Goal: Information Seeking & Learning: Check status

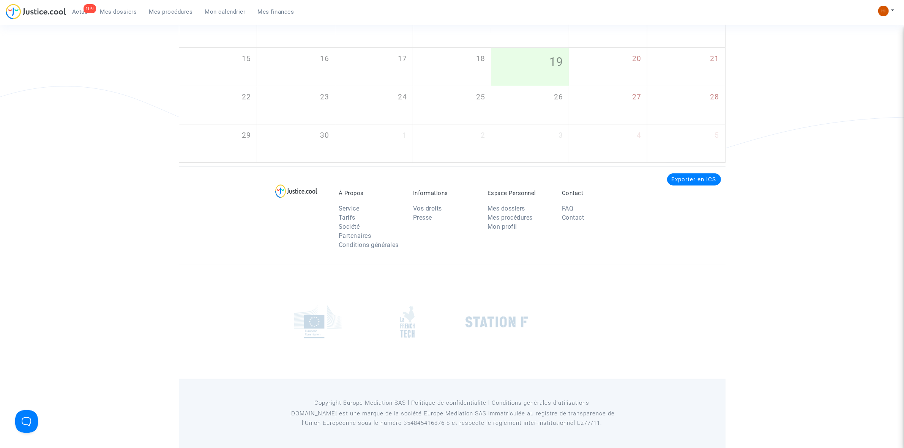
click at [173, 11] on span "Mes procédures" at bounding box center [171, 11] width 44 height 7
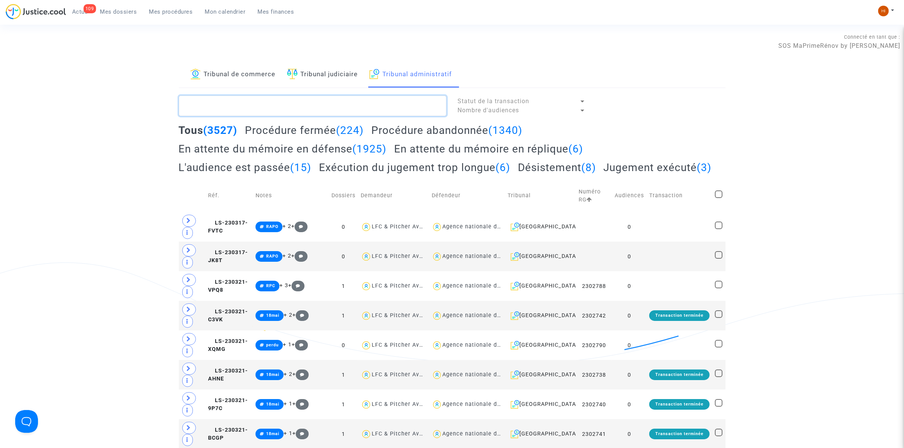
click at [265, 108] on textarea at bounding box center [313, 106] width 268 height 20
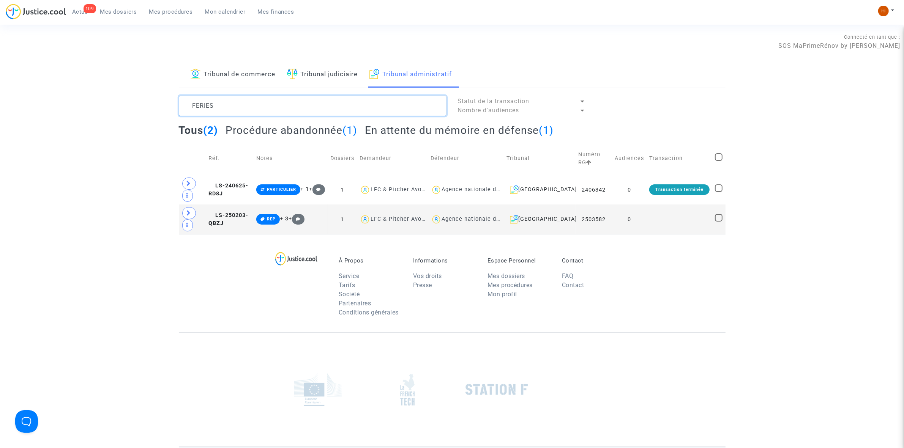
type textarea "FERIES"
click at [388, 138] on div "Tous (2) Procédure abandonnée (1) En attente du mémoire en défense (1)" at bounding box center [452, 133] width 547 height 19
drag, startPoint x: 186, startPoint y: 182, endPoint x: 251, endPoint y: 193, distance: 65.8
click at [186, 183] on span at bounding box center [189, 184] width 14 height 12
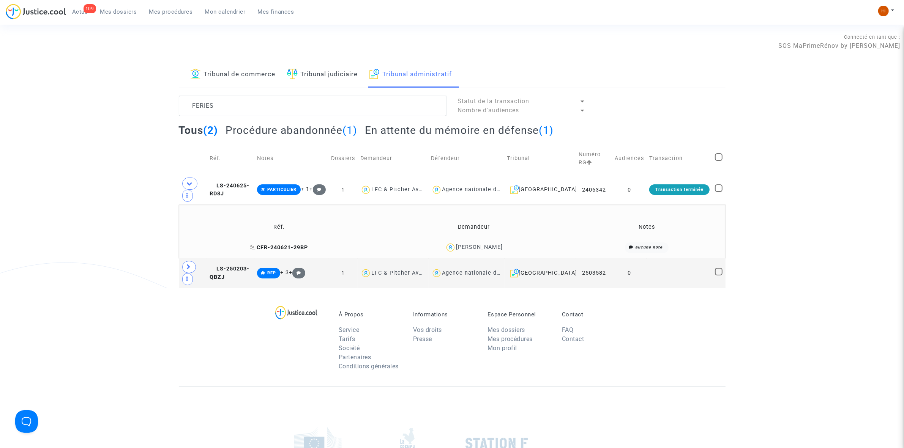
click at [298, 247] on span "CFR-240621-29BP" at bounding box center [279, 247] width 58 height 6
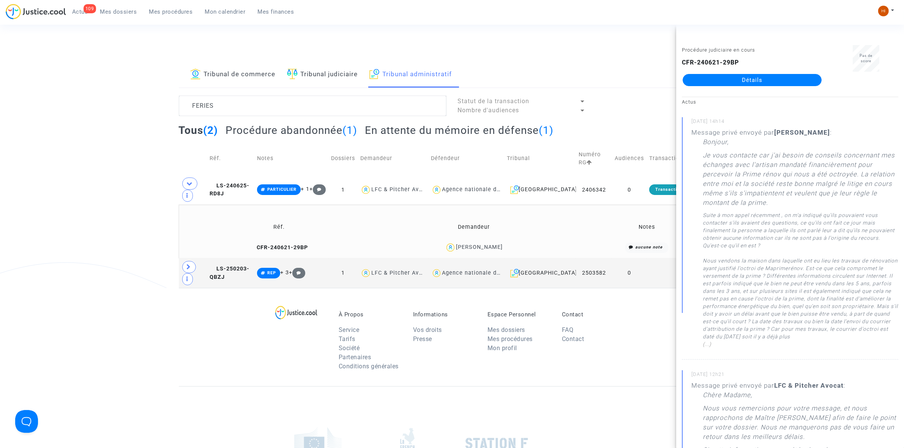
click at [776, 82] on link "Détails" at bounding box center [752, 80] width 139 height 12
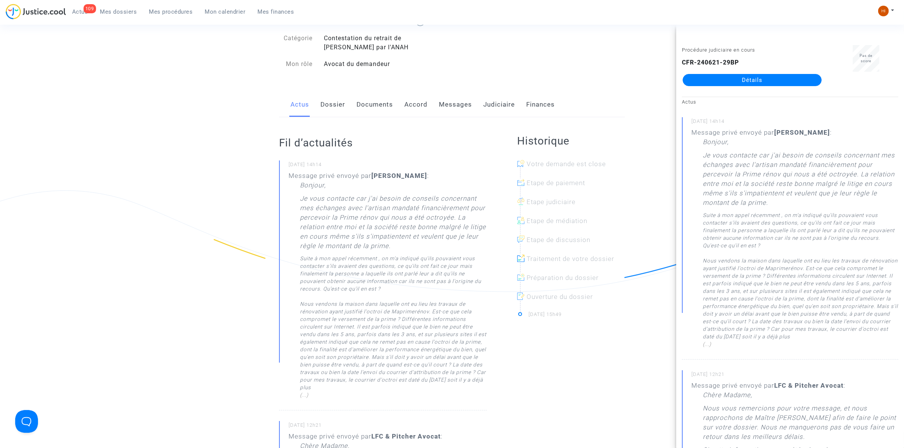
scroll to position [190, 0]
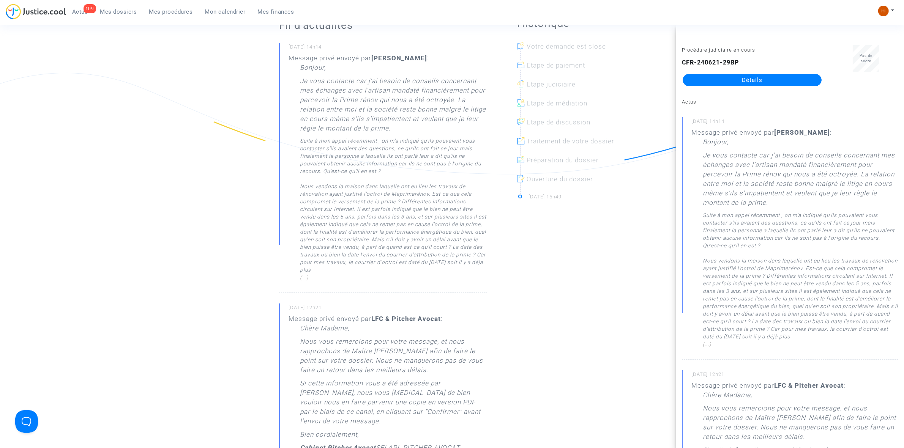
drag, startPoint x: 297, startPoint y: 69, endPoint x: 419, endPoint y: 241, distance: 211.2
click at [361, 268] on div "Message privé envoyé par [PERSON_NAME] : [PERSON_NAME], Je vous contacte car j'…" at bounding box center [388, 168] width 198 height 228
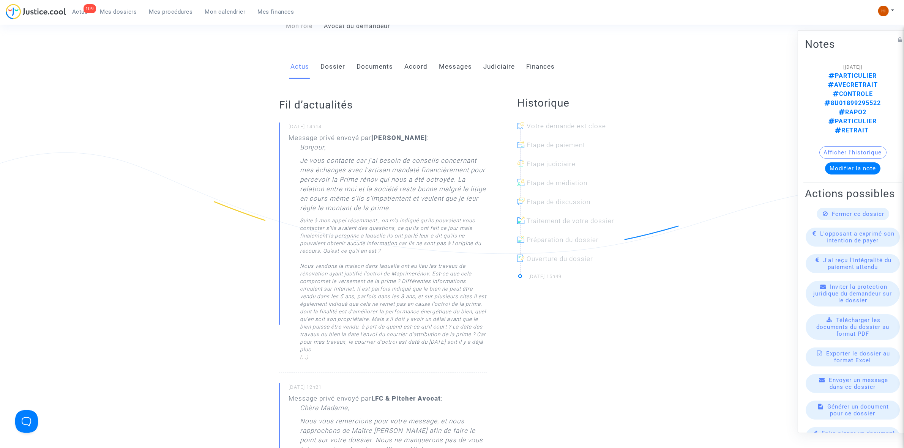
scroll to position [95, 0]
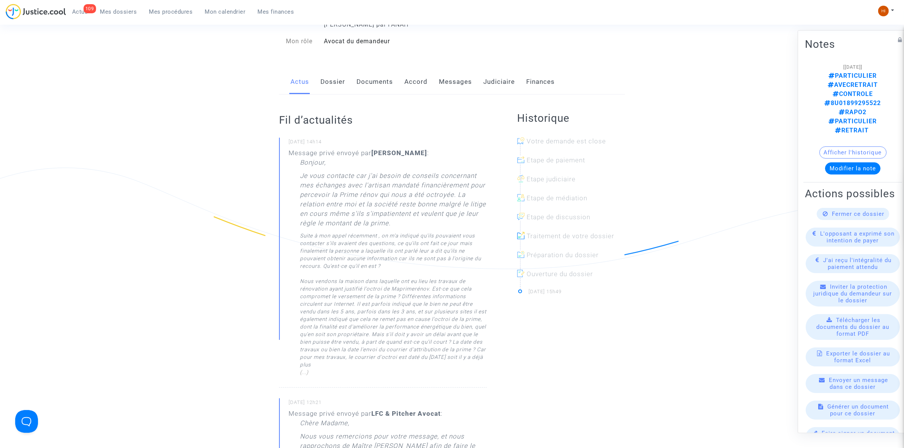
click at [452, 84] on link "Messages" at bounding box center [455, 81] width 33 height 25
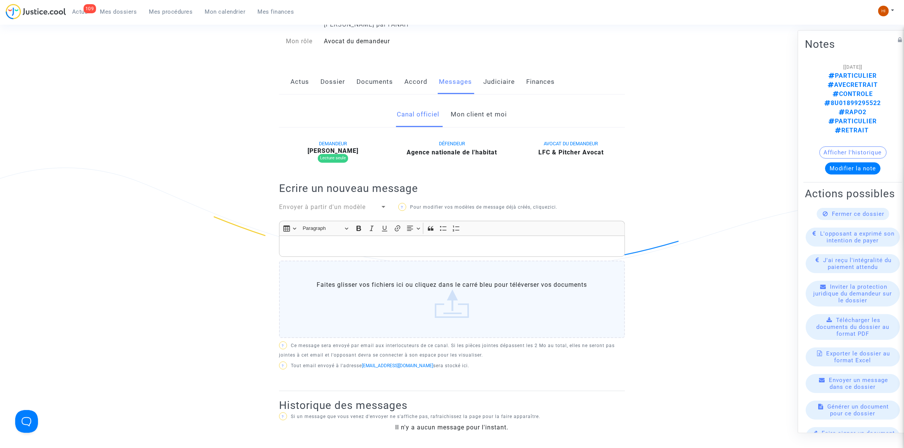
click at [477, 119] on link "Mon client et moi" at bounding box center [479, 114] width 56 height 25
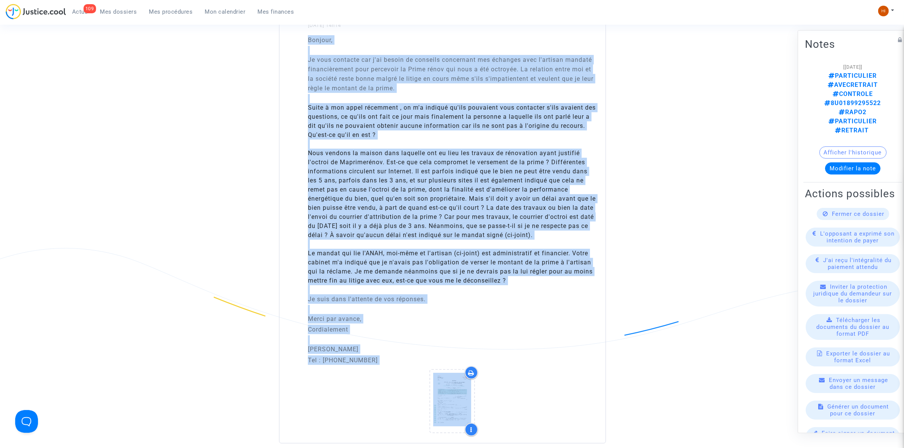
scroll to position [595, 0]
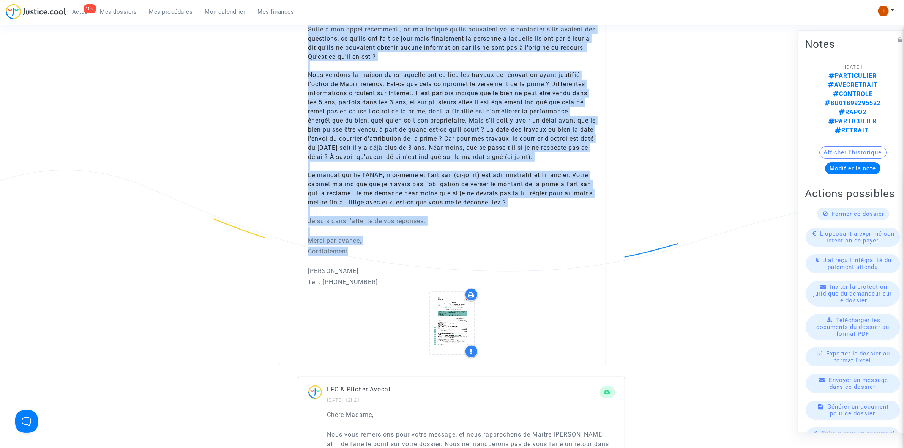
drag, startPoint x: 303, startPoint y: 228, endPoint x: 414, endPoint y: 194, distance: 116.6
click at [433, 252] on div "Bonjour, Je vous contacte car j'ai besoin de conseils concernant mes échanges a…" at bounding box center [442, 161] width 326 height 408
copy div "Loremip, Do sita consecte adi e'se doeius te incididu utlaboreet dol magnaali e…"
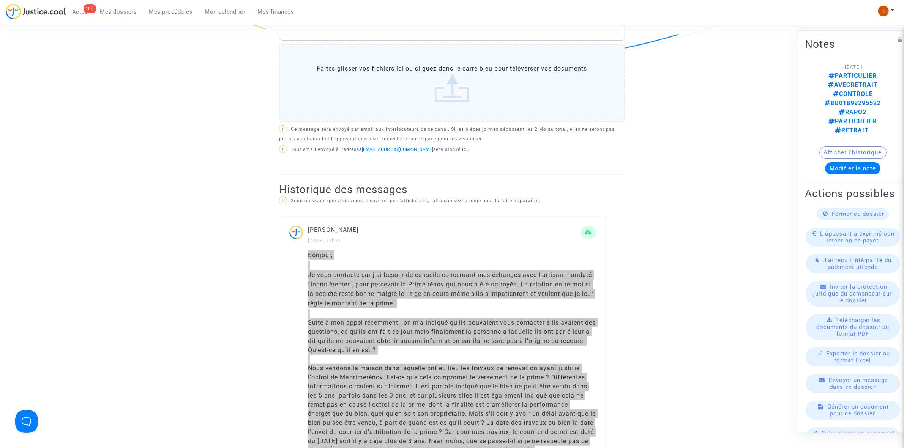
scroll to position [0, 0]
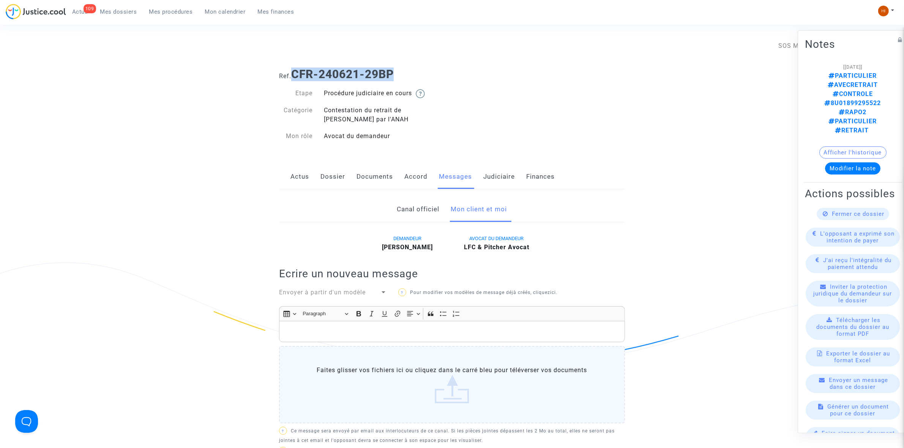
drag, startPoint x: 404, startPoint y: 74, endPoint x: 292, endPoint y: 75, distance: 112.0
click at [292, 75] on h1 "Ref. CFR-240621-29BP" at bounding box center [452, 75] width 346 height 14
copy h1 "CFR-240621-29BP"
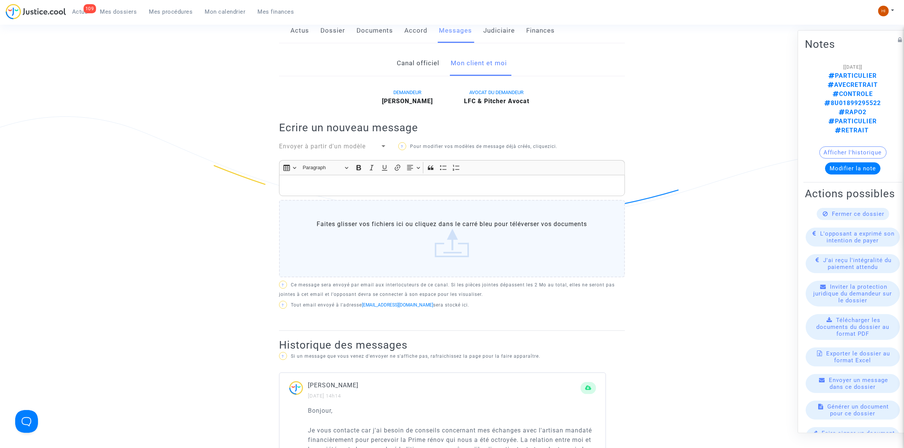
scroll to position [237, 0]
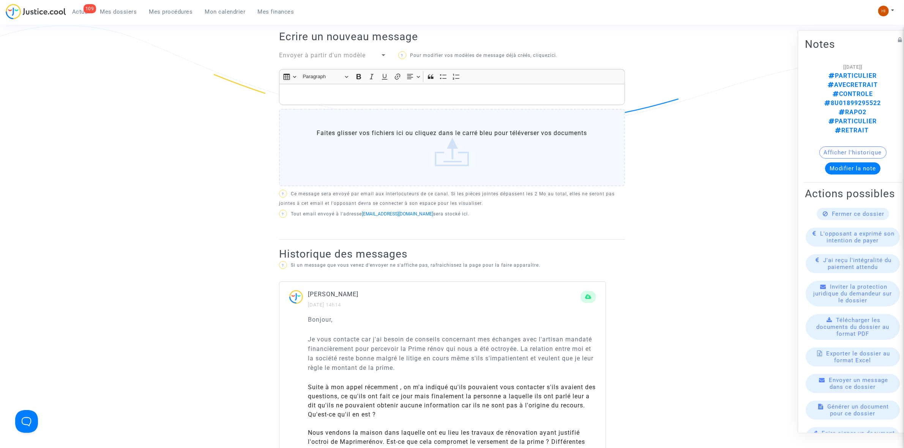
click at [172, 11] on span "Mes procédures" at bounding box center [171, 11] width 44 height 7
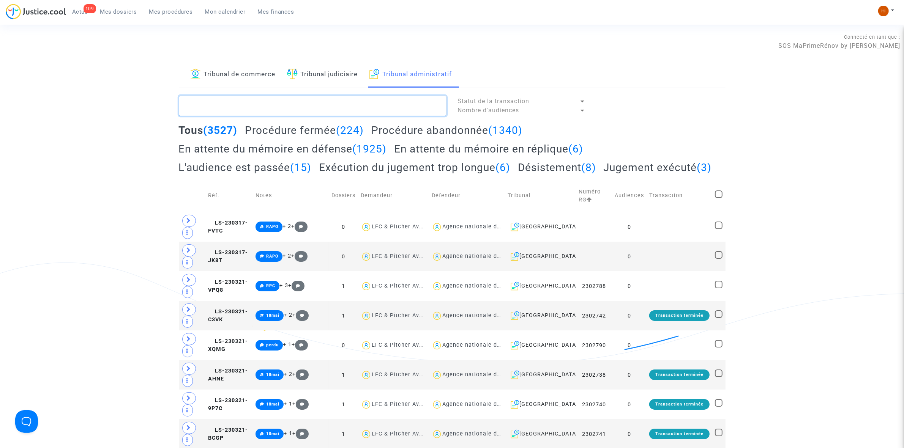
click at [329, 109] on textarea at bounding box center [313, 106] width 268 height 20
paste textarea "[PERSON_NAME]:"
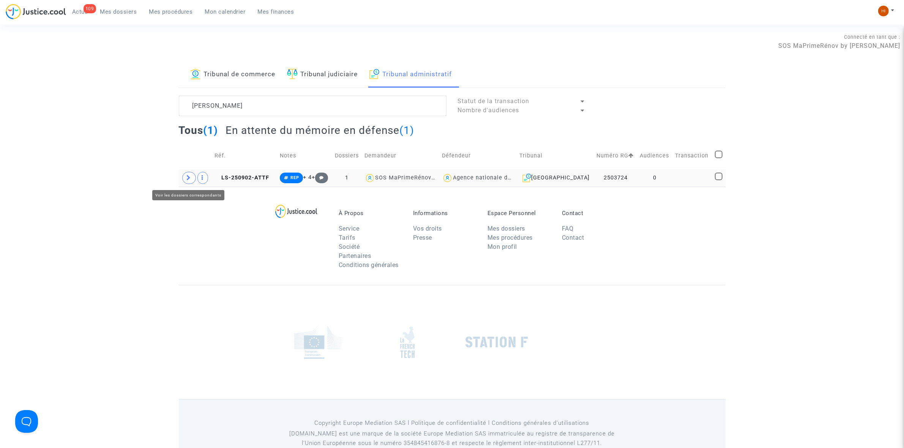
click at [187, 180] on icon at bounding box center [189, 178] width 5 height 6
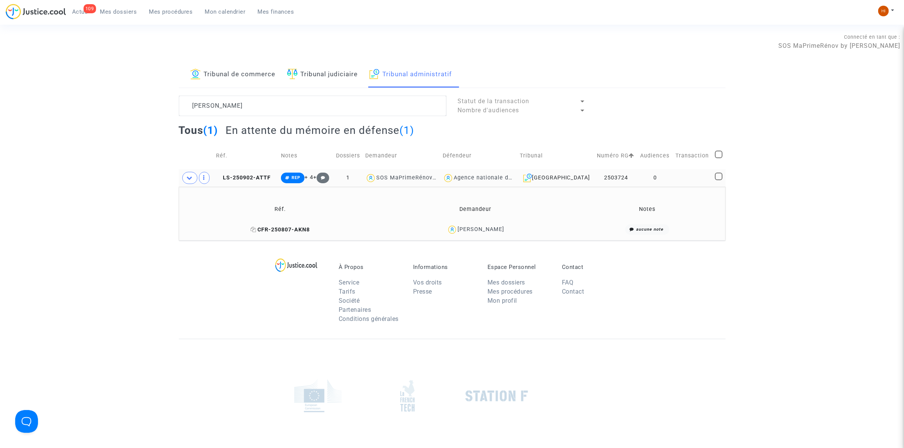
click at [276, 230] on span "CFR-250807-AKN8" at bounding box center [280, 230] width 59 height 6
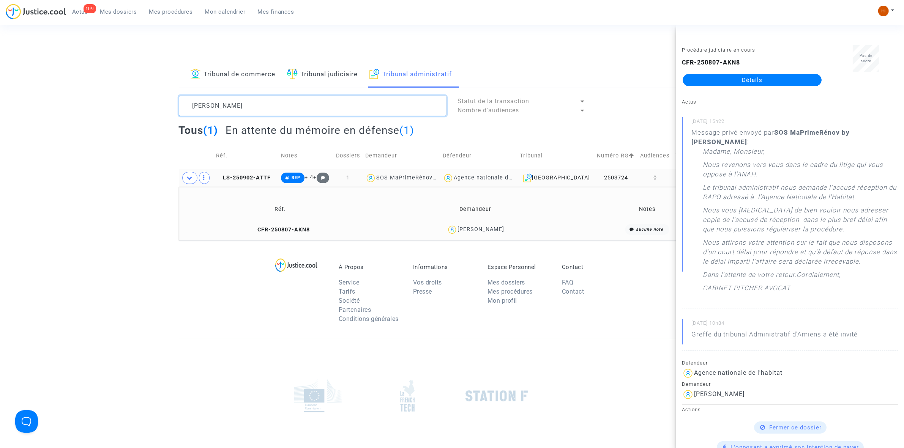
drag, startPoint x: 285, startPoint y: 102, endPoint x: 74, endPoint y: 99, distance: 210.7
click at [74, 99] on div "Tribunal de commerce Tribunal judiciaire Tribunal administratif [PERSON_NAME] d…" at bounding box center [452, 151] width 904 height 179
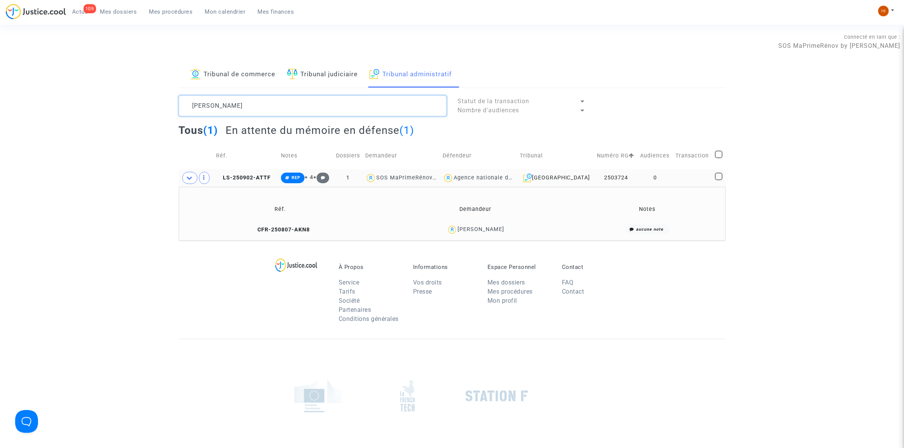
paste textarea "BOUROUMIA Fatima"
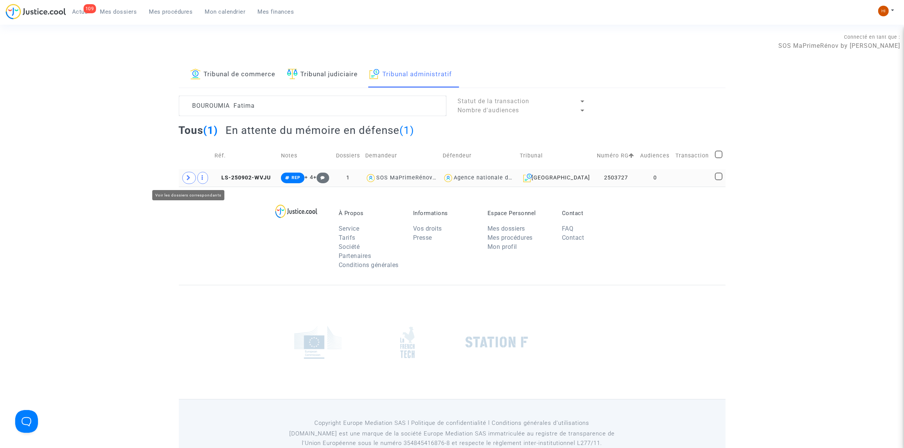
drag, startPoint x: 189, startPoint y: 176, endPoint x: 197, endPoint y: 186, distance: 13.3
click at [189, 177] on icon at bounding box center [189, 178] width 5 height 6
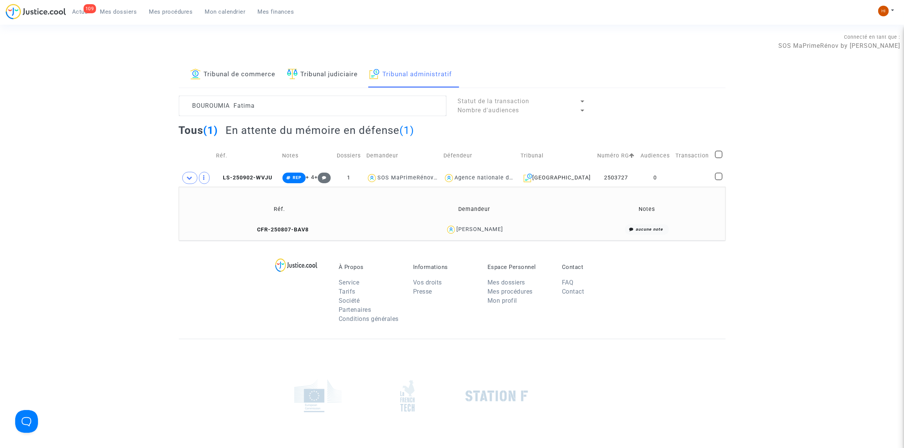
click at [285, 226] on td "CFR-250807-BAV8" at bounding box center [279, 230] width 196 height 16
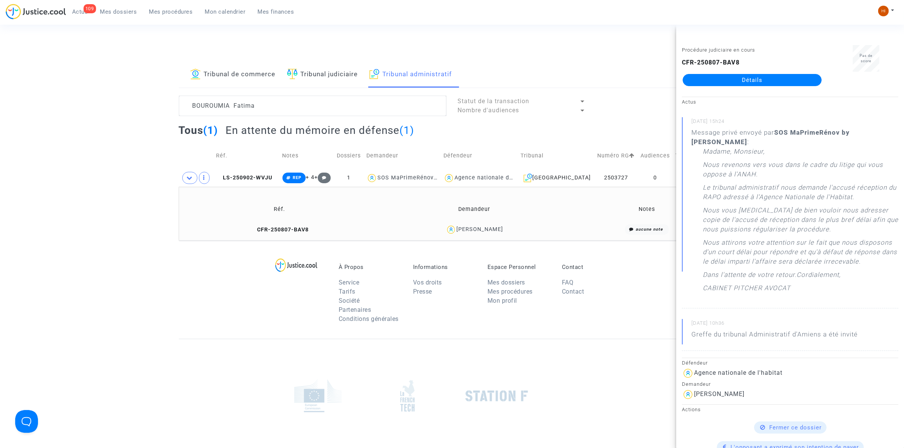
drag, startPoint x: 339, startPoint y: 118, endPoint x: 56, endPoint y: 103, distance: 282.8
click at [65, 101] on div "Tribunal de commerce Tribunal judiciaire Tribunal administratif BOUROUMIA Fatim…" at bounding box center [452, 151] width 904 height 179
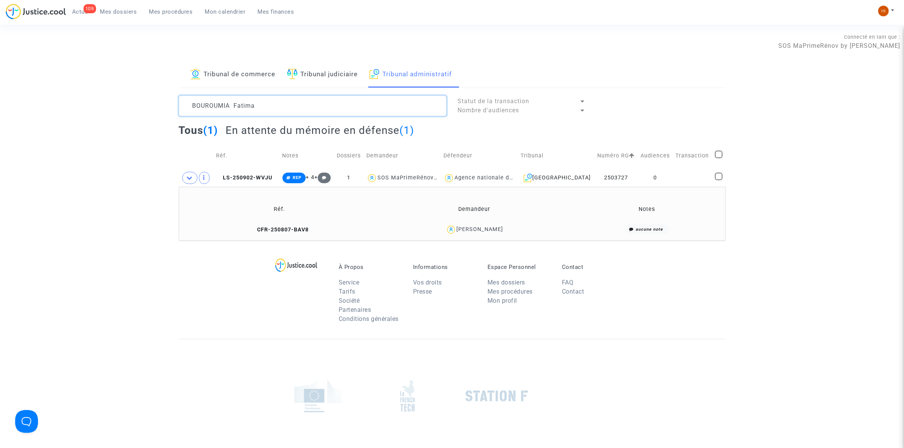
click at [315, 102] on textarea at bounding box center [313, 106] width 268 height 20
paste textarea "[PERSON_NAME]"
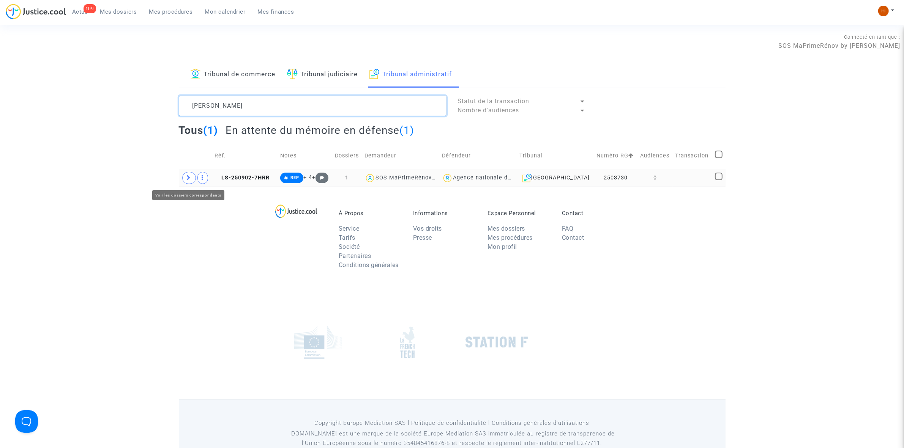
type textarea "[PERSON_NAME]"
click at [188, 180] on icon at bounding box center [189, 178] width 5 height 6
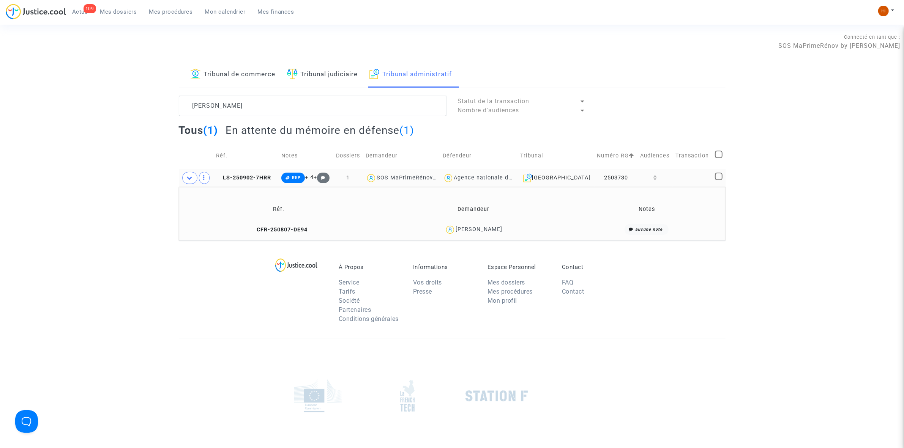
drag, startPoint x: 275, startPoint y: 227, endPoint x: 300, endPoint y: 221, distance: 25.8
click at [274, 227] on span "CFR-250807-DE94" at bounding box center [279, 230] width 58 height 6
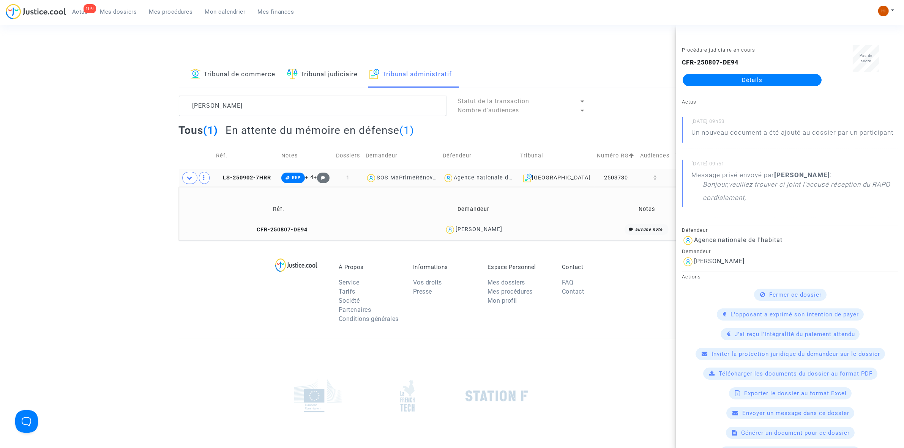
click at [759, 80] on link "Détails" at bounding box center [752, 80] width 139 height 12
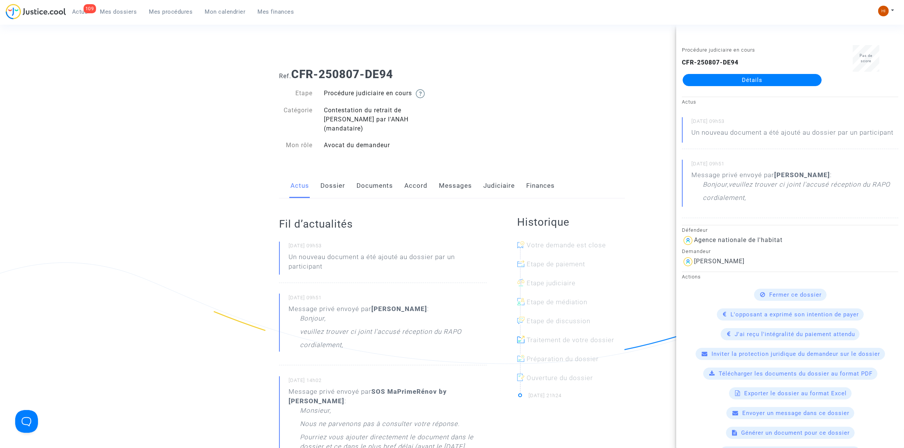
click at [458, 181] on link "Messages" at bounding box center [455, 185] width 33 height 25
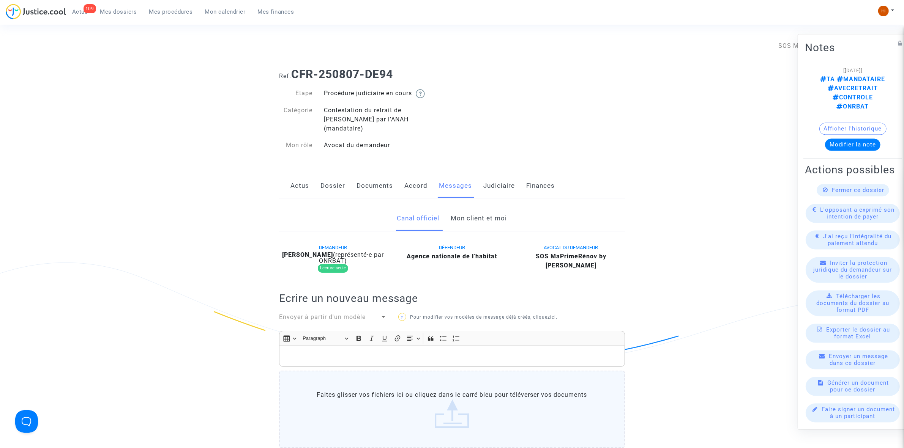
click at [494, 206] on link "Mon client et moi" at bounding box center [479, 218] width 56 height 25
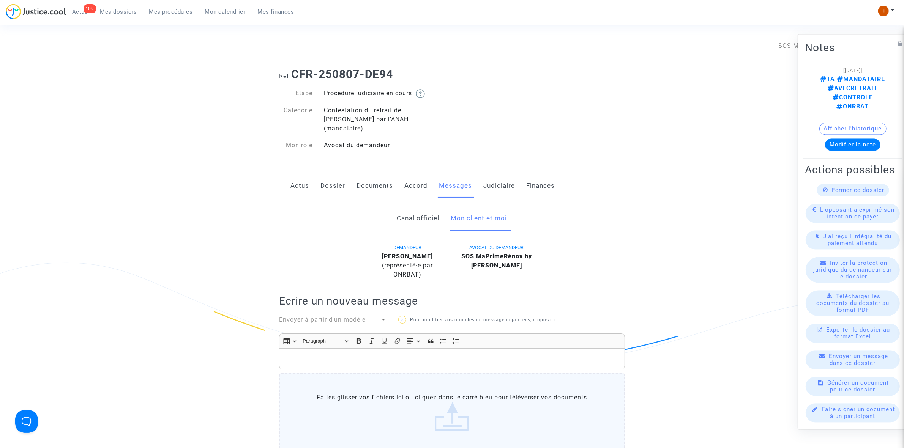
drag, startPoint x: 335, startPoint y: 177, endPoint x: 318, endPoint y: 177, distance: 17.1
click at [334, 177] on link "Dossier" at bounding box center [332, 185] width 25 height 25
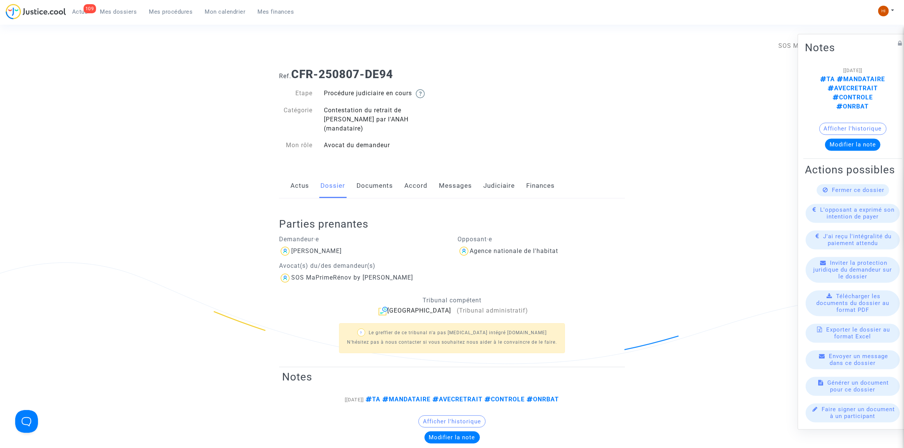
click at [299, 173] on link "Actus" at bounding box center [299, 185] width 19 height 25
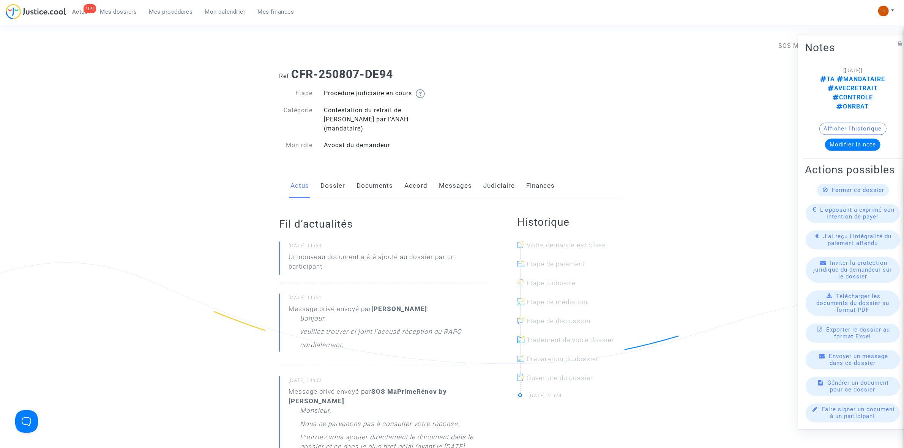
drag, startPoint x: 456, startPoint y: 178, endPoint x: 483, endPoint y: 182, distance: 26.8
click at [456, 179] on link "Messages" at bounding box center [455, 185] width 33 height 25
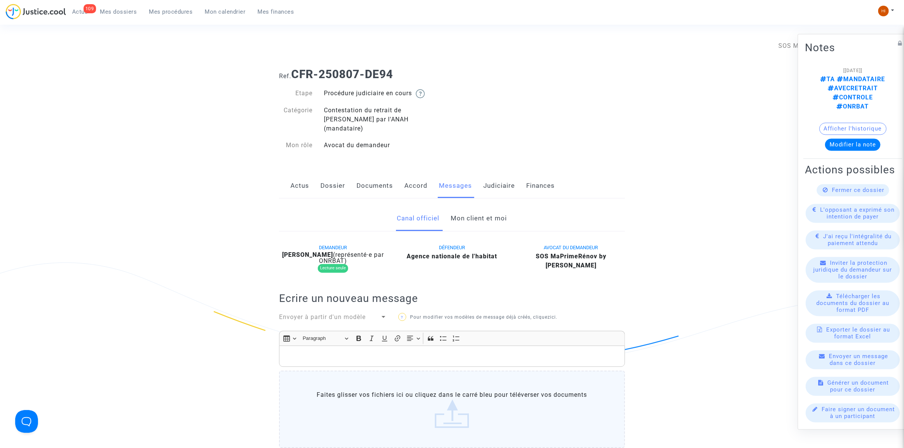
click at [490, 208] on link "Mon client et moi" at bounding box center [479, 218] width 56 height 25
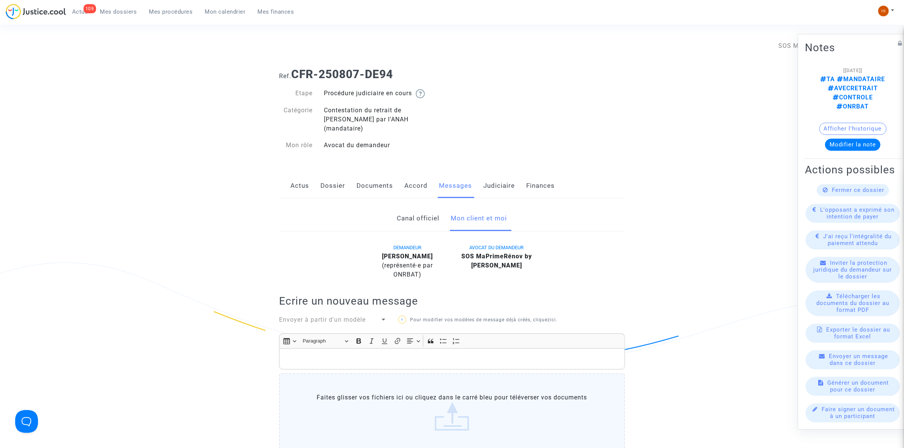
drag, startPoint x: 401, startPoint y: 72, endPoint x: 293, endPoint y: 69, distance: 107.9
click at [293, 69] on h1 "Ref. CFR-250807-DE94" at bounding box center [452, 75] width 346 height 14
drag, startPoint x: 297, startPoint y: 69, endPoint x: 353, endPoint y: 74, distance: 56.4
click at [353, 74] on b "CFR-250807-DE94" at bounding box center [342, 74] width 102 height 13
drag, startPoint x: 405, startPoint y: 71, endPoint x: 296, endPoint y: 73, distance: 109.4
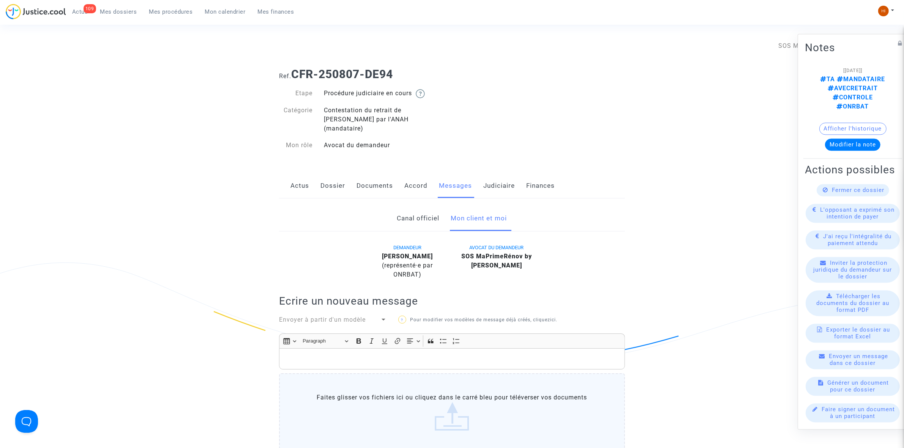
click at [296, 73] on h1 "Ref. CFR-250807-DE94" at bounding box center [452, 75] width 346 height 14
copy b "CFR-250807-DE94"
click at [334, 177] on link "Dossier" at bounding box center [332, 185] width 25 height 25
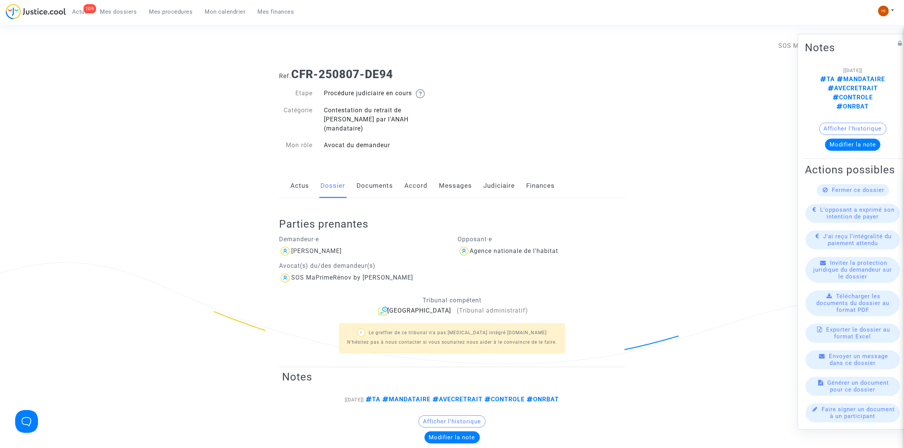
click at [451, 182] on link "Messages" at bounding box center [455, 185] width 33 height 25
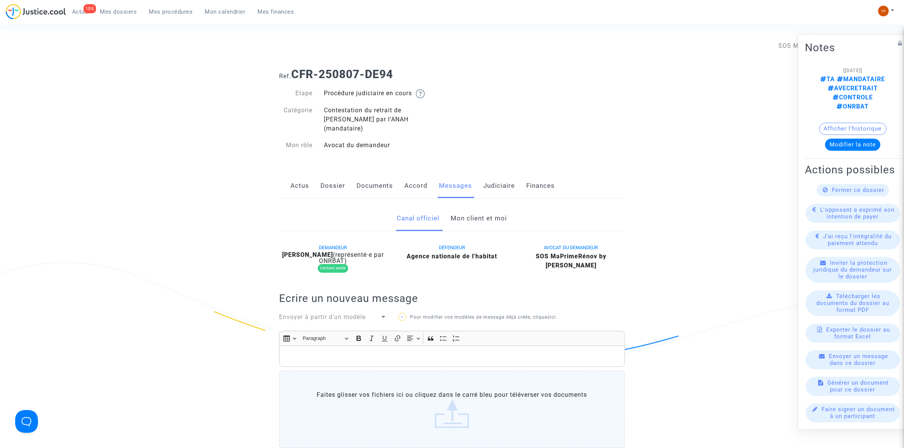
click at [502, 211] on link "Mon client et moi" at bounding box center [479, 218] width 56 height 25
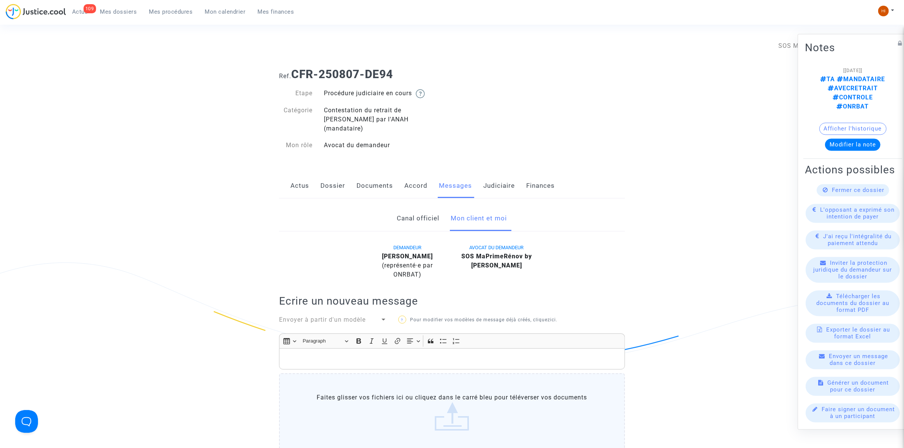
drag, startPoint x: 121, startPoint y: 10, endPoint x: 185, endPoint y: 49, distance: 75.5
click at [121, 10] on span "Mes dossiers" at bounding box center [118, 11] width 37 height 7
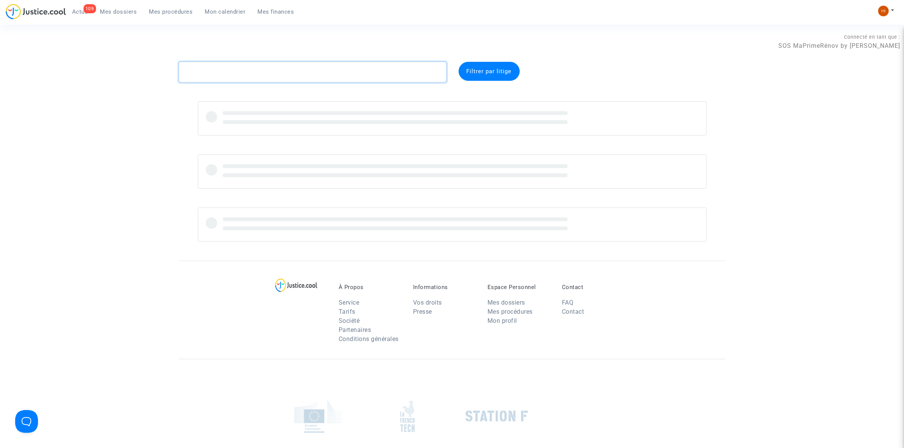
click at [334, 73] on textarea at bounding box center [313, 72] width 268 height 20
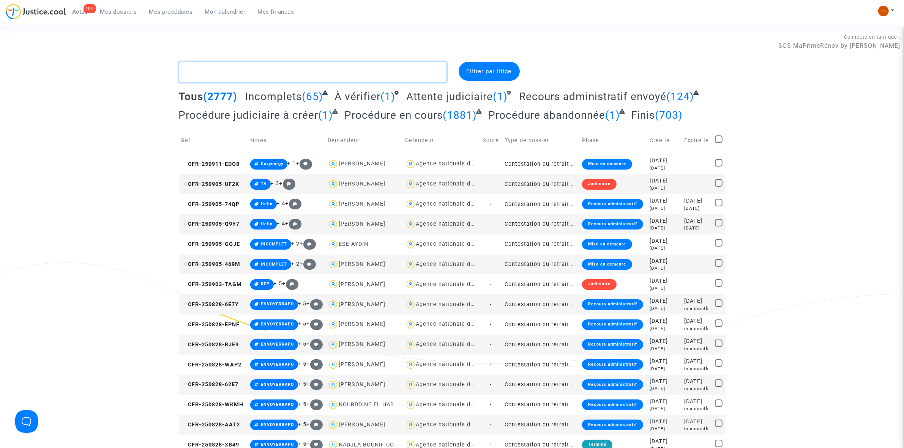
paste textarea "EL [DEMOGRAPHIC_DATA][PERSON_NAME]:"
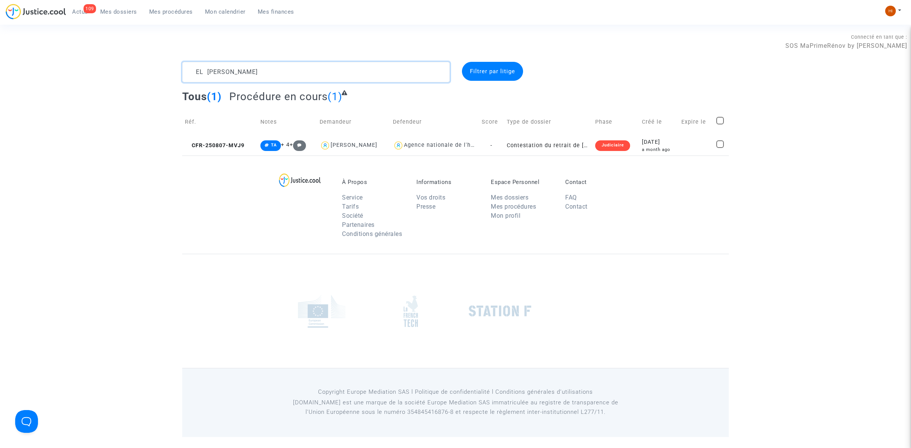
type textarea "EL [PERSON_NAME]"
click at [215, 135] on td "Réf." at bounding box center [220, 122] width 76 height 27
click at [215, 142] on span "CFR-250807-MVJ9" at bounding box center [215, 145] width 60 height 6
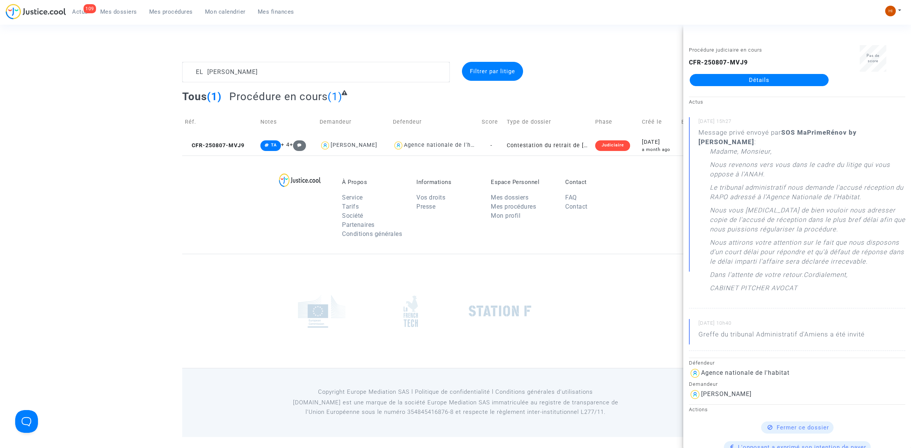
drag, startPoint x: 407, startPoint y: 46, endPoint x: 519, endPoint y: 46, distance: 112.4
click at [407, 46] on div "Connecté en tant que : SOS MaPrimeRénov by [PERSON_NAME]" at bounding box center [453, 41] width 907 height 18
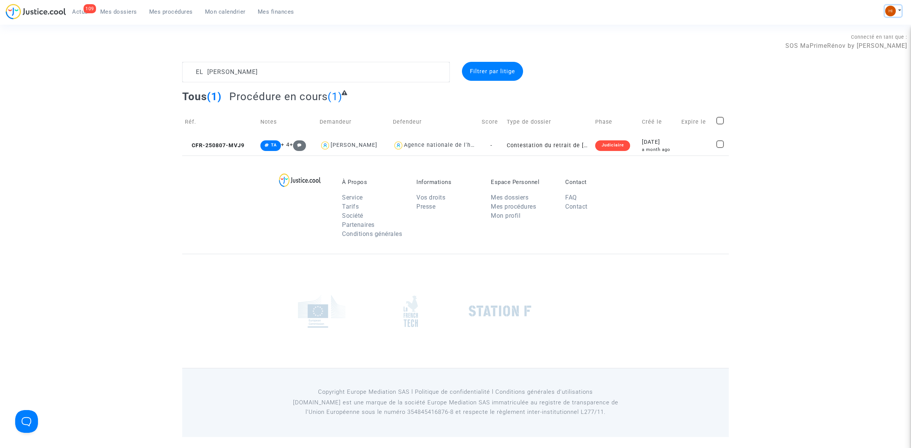
click at [886, 9] on img at bounding box center [890, 11] width 11 height 11
click at [838, 40] on link "Changer de compte" at bounding box center [863, 39] width 77 height 12
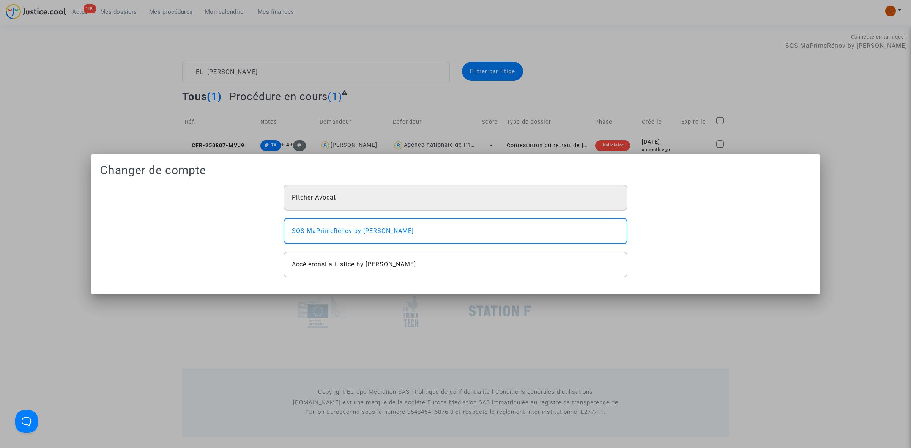
click at [444, 199] on div "Pitcher Avocat" at bounding box center [456, 198] width 344 height 26
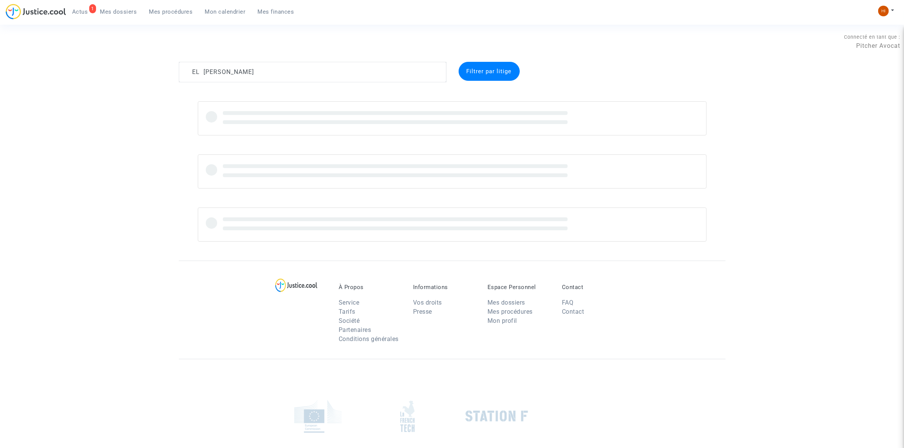
click at [172, 7] on link "Mes procédures" at bounding box center [171, 11] width 56 height 11
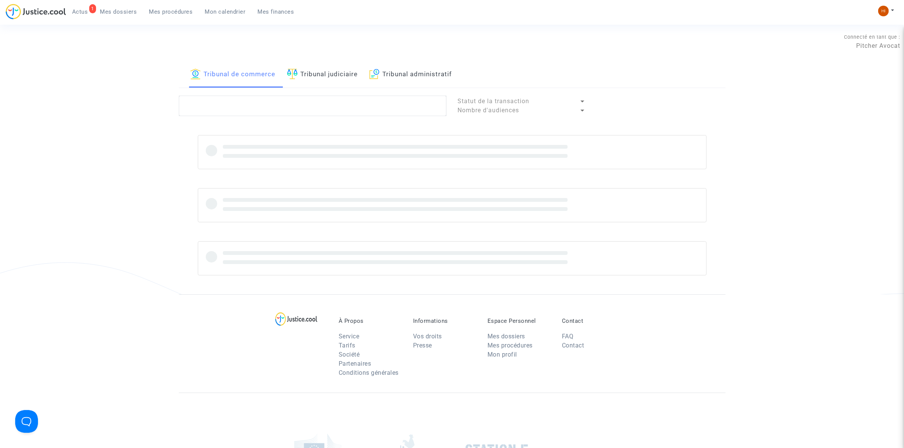
click at [341, 76] on link "Tribunal judiciaire" at bounding box center [322, 75] width 71 height 26
click at [341, 104] on textarea at bounding box center [313, 106] width 268 height 20
